Goal: Information Seeking & Learning: Learn about a topic

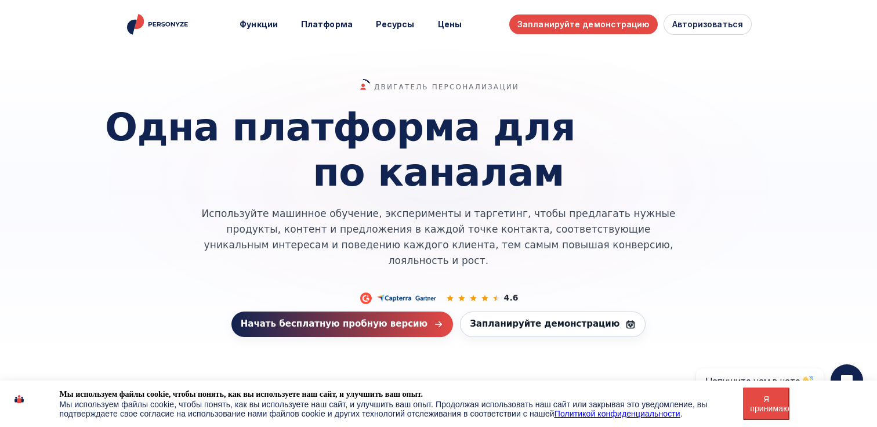
click at [310, 106] on font "Одна платформа для" at bounding box center [340, 127] width 470 height 45
click at [455, 28] on font "Цены" at bounding box center [450, 24] width 24 height 10
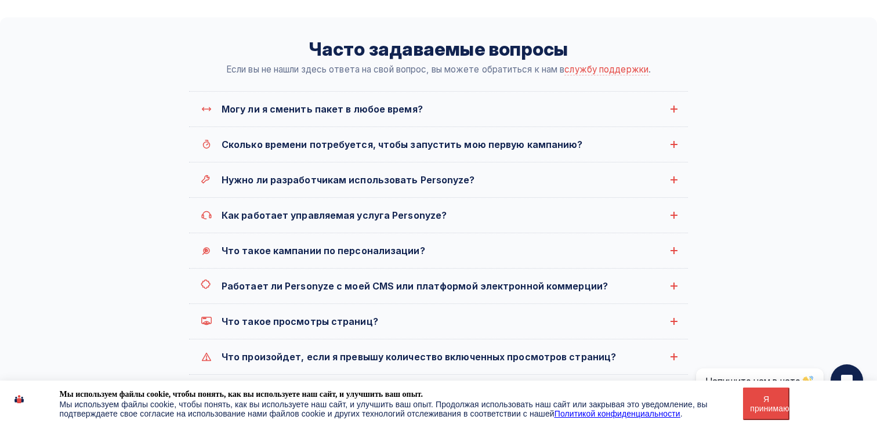
scroll to position [1422, 0]
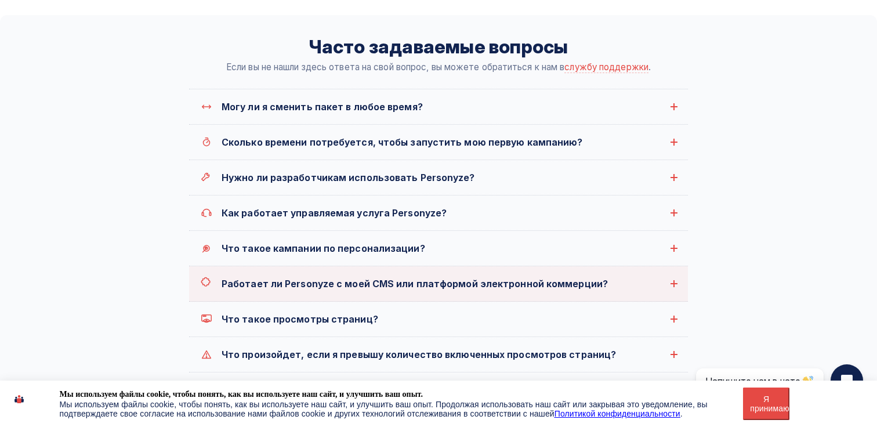
click at [296, 278] on font "Работает ли Personyze с моей CMS или платформой электронной коммерции?" at bounding box center [415, 284] width 386 height 12
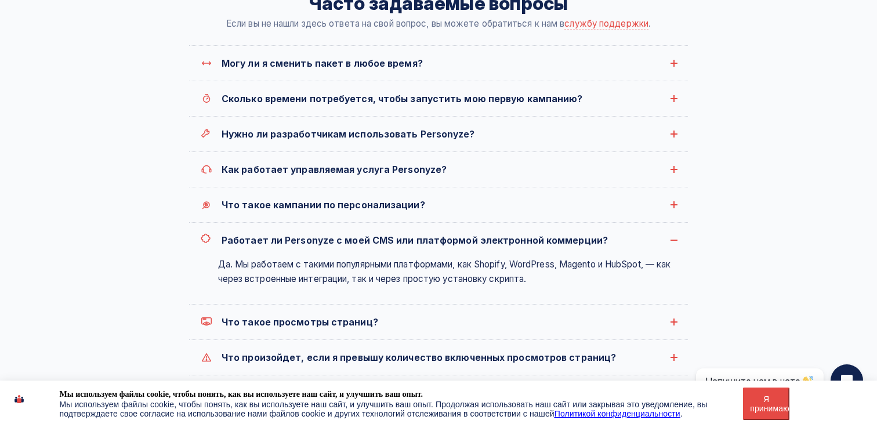
scroll to position [1468, 0]
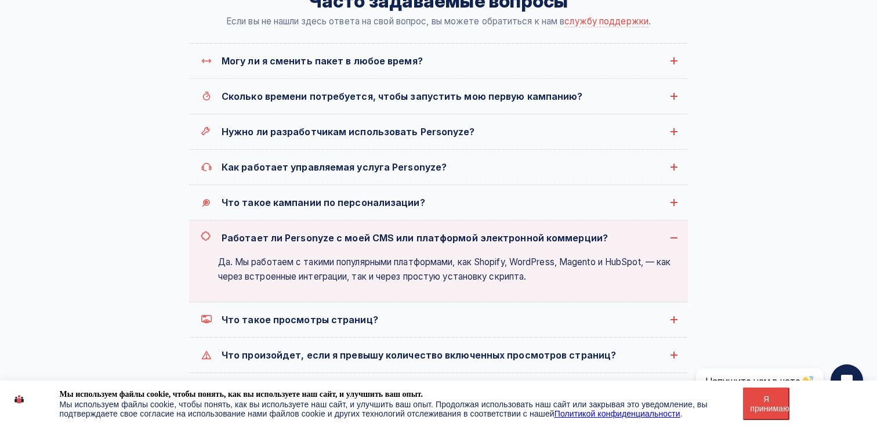
click at [350, 232] on font "Работает ли Personyze с моей CMS или платформой электронной коммерции?" at bounding box center [415, 238] width 386 height 12
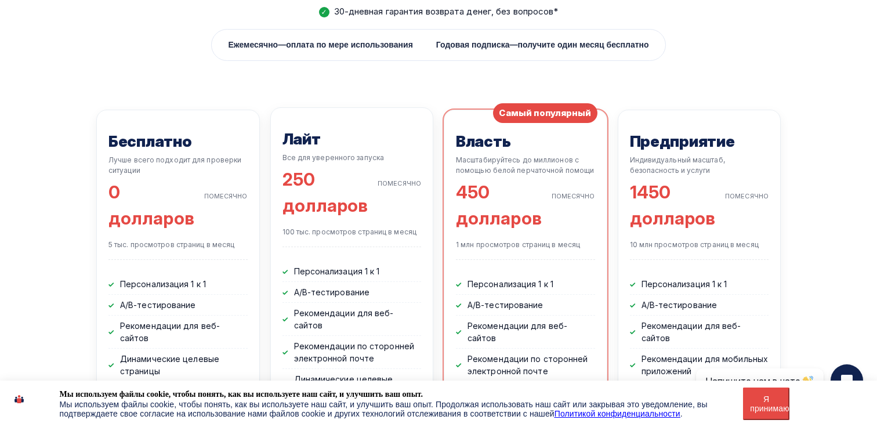
scroll to position [0, 0]
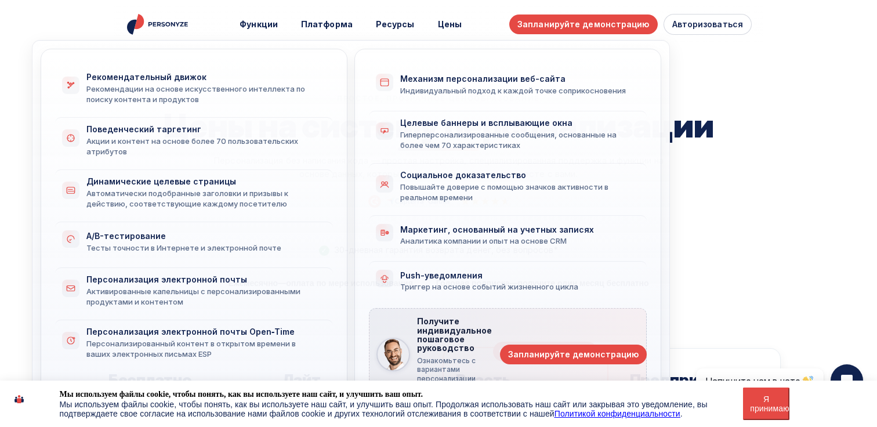
click at [144, 26] on img "Олицетворить дом" at bounding box center [158, 24] width 67 height 21
